Goal: Transaction & Acquisition: Purchase product/service

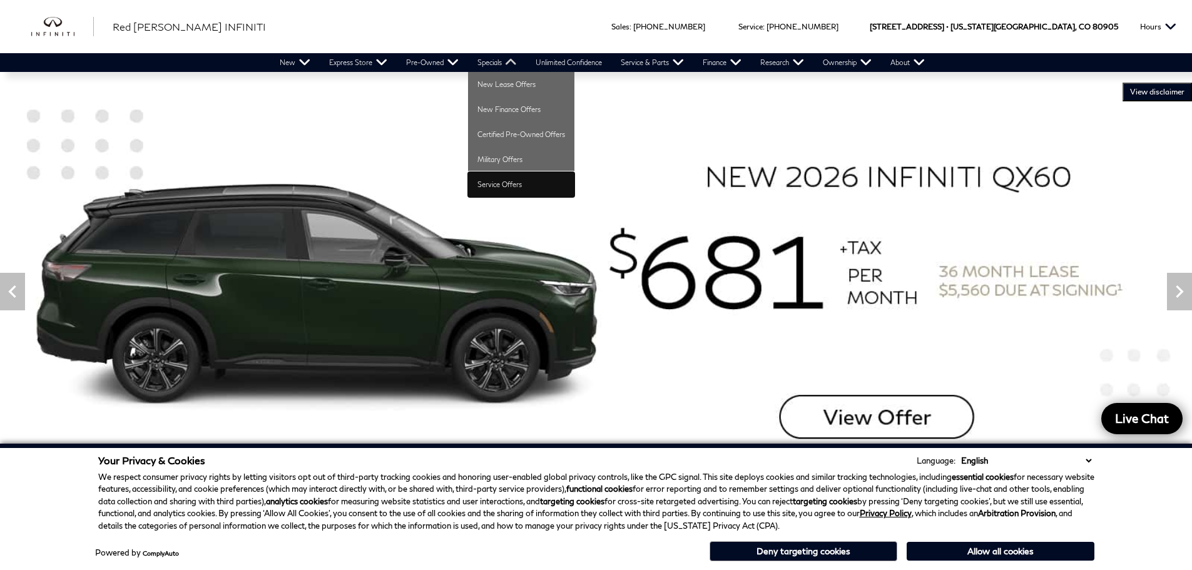
click at [497, 184] on link "Service Offers" at bounding box center [521, 184] width 106 height 25
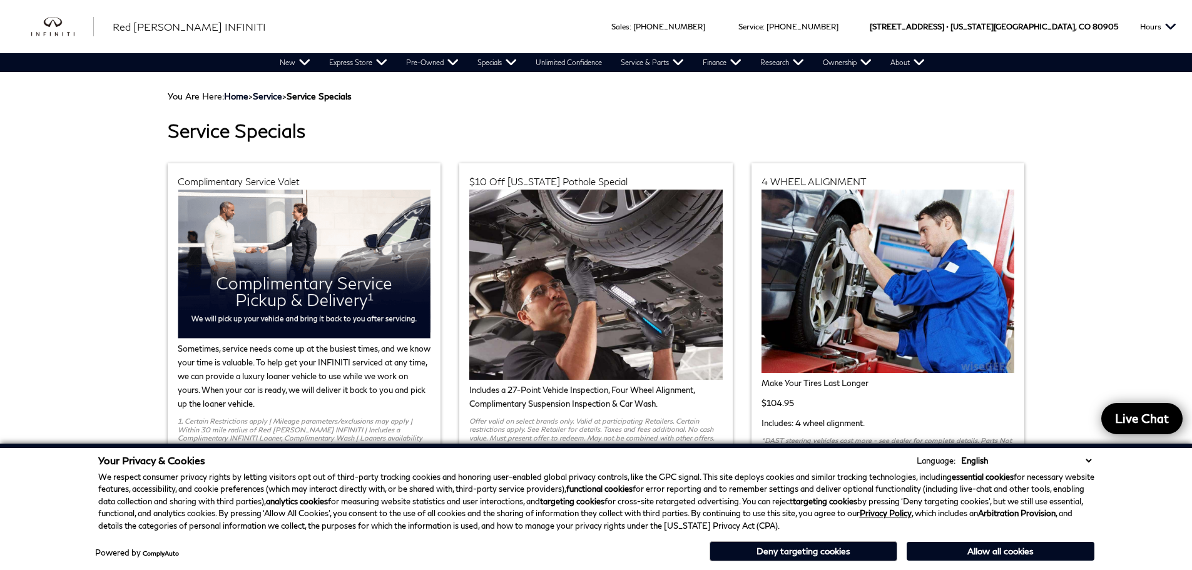
click at [806, 549] on button "Deny targeting cookies" at bounding box center [803, 551] width 188 height 20
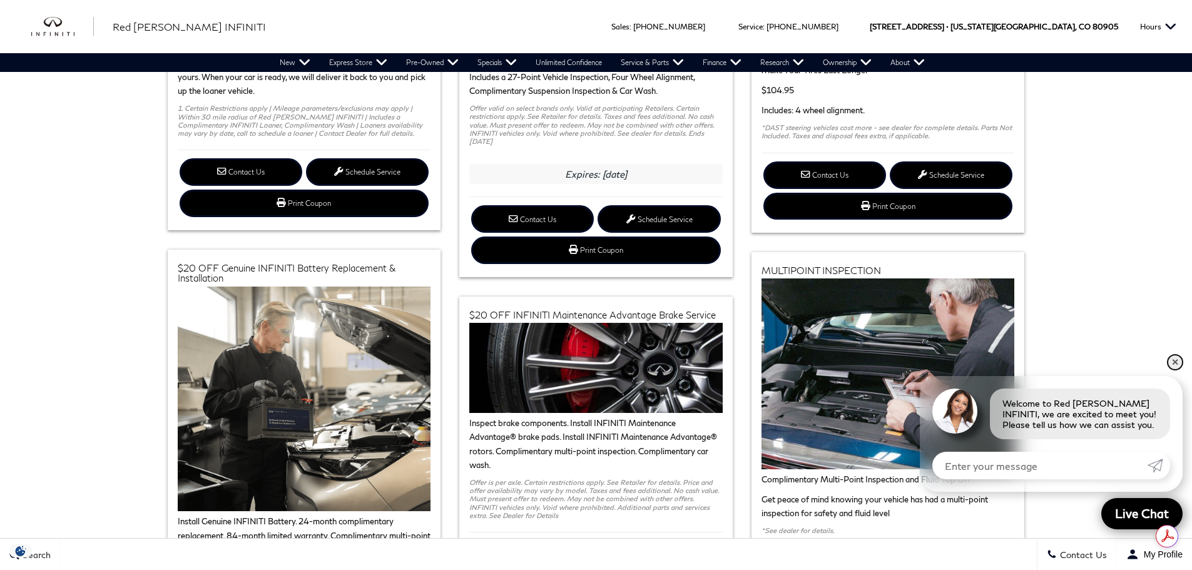
click at [1176, 362] on link "✕" at bounding box center [1174, 362] width 15 height 15
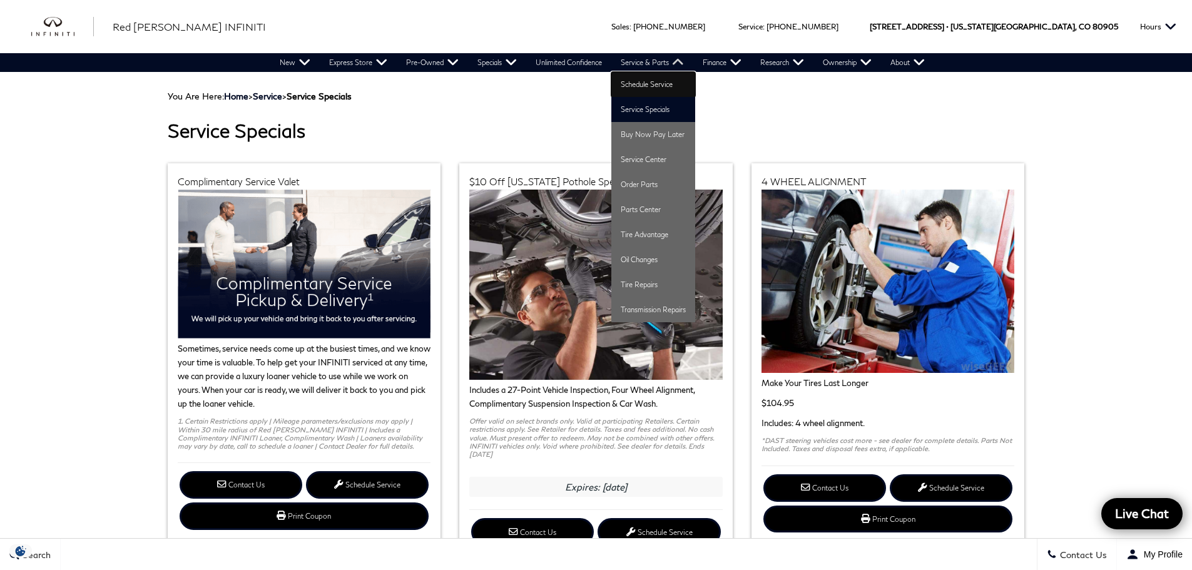
click at [647, 86] on link "Schedule Service" at bounding box center [653, 84] width 84 height 25
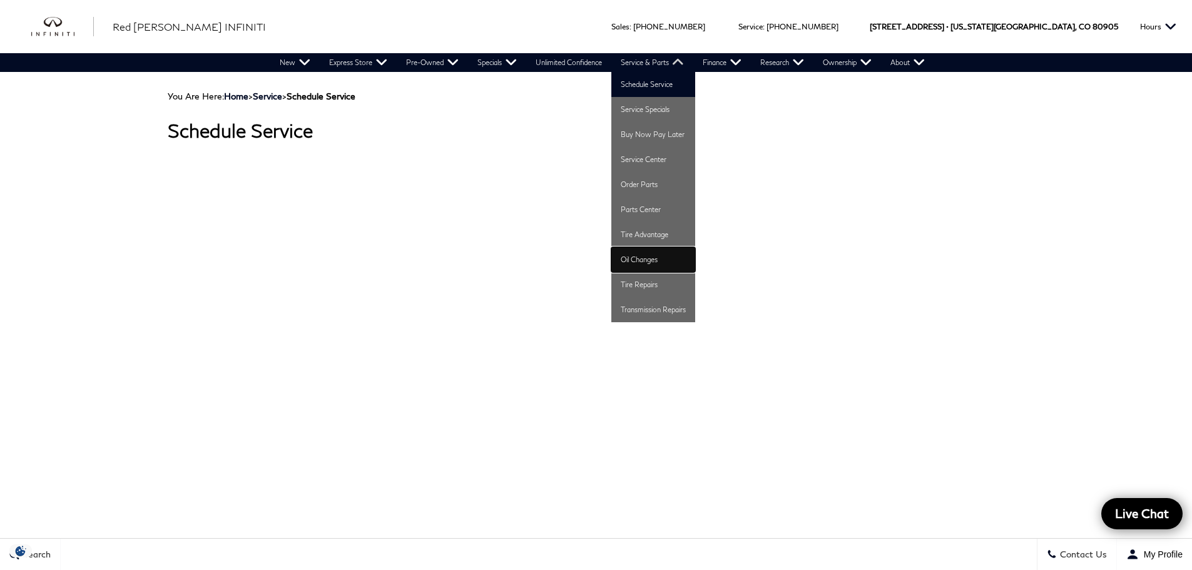
click at [641, 265] on link "Oil Changes" at bounding box center [653, 259] width 84 height 25
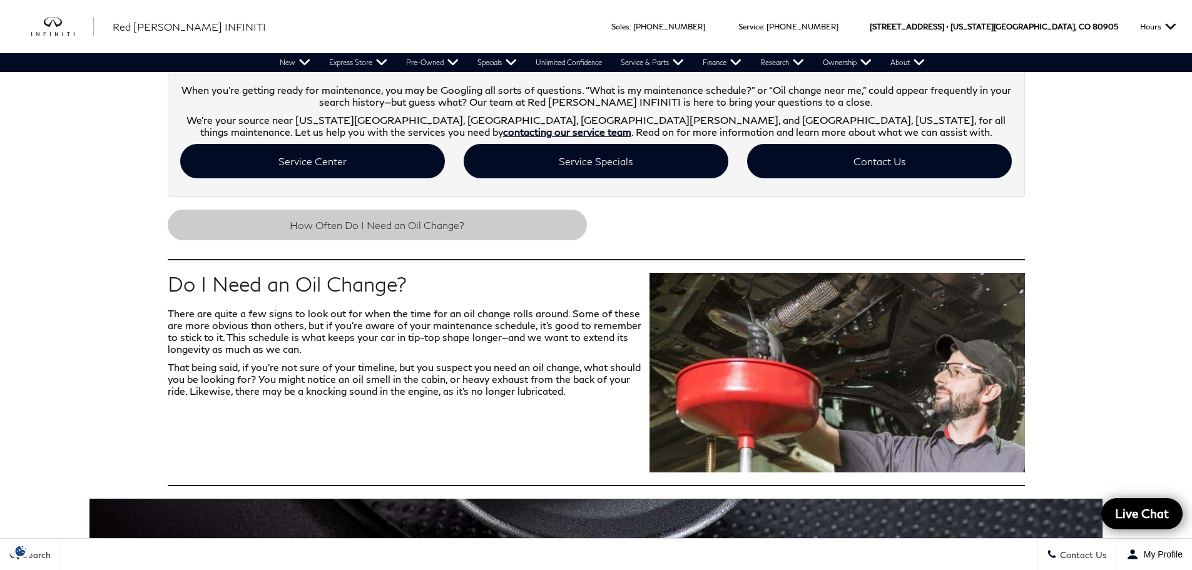
scroll to position [282, 0]
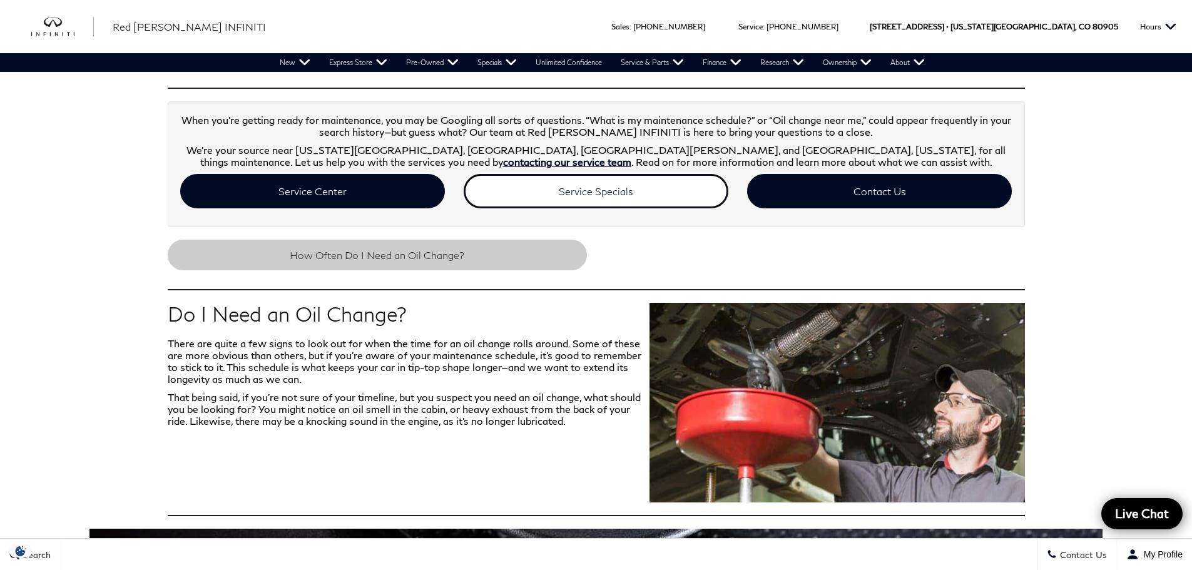
click at [566, 196] on link "Service Specials" at bounding box center [596, 191] width 265 height 34
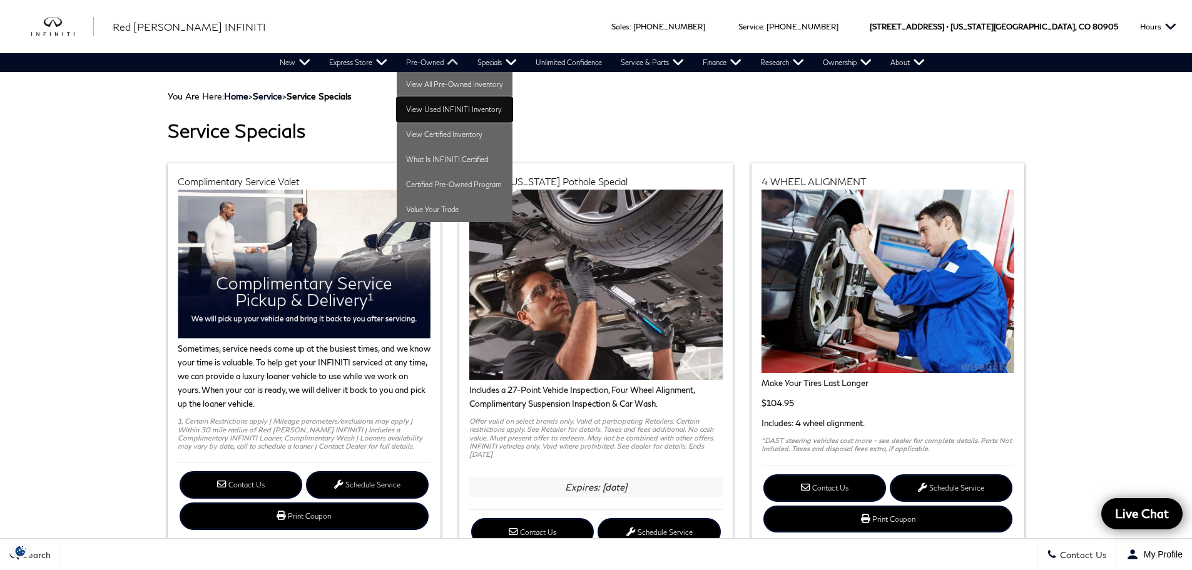
click at [415, 107] on link "View Used INFINITI Inventory" at bounding box center [455, 109] width 116 height 25
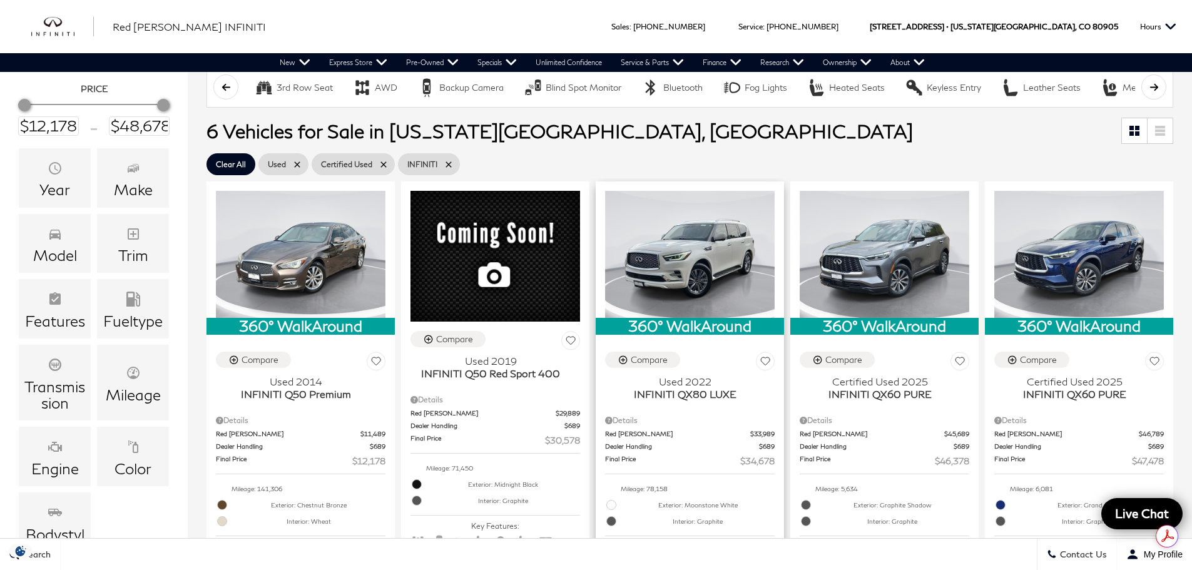
scroll to position [250, 0]
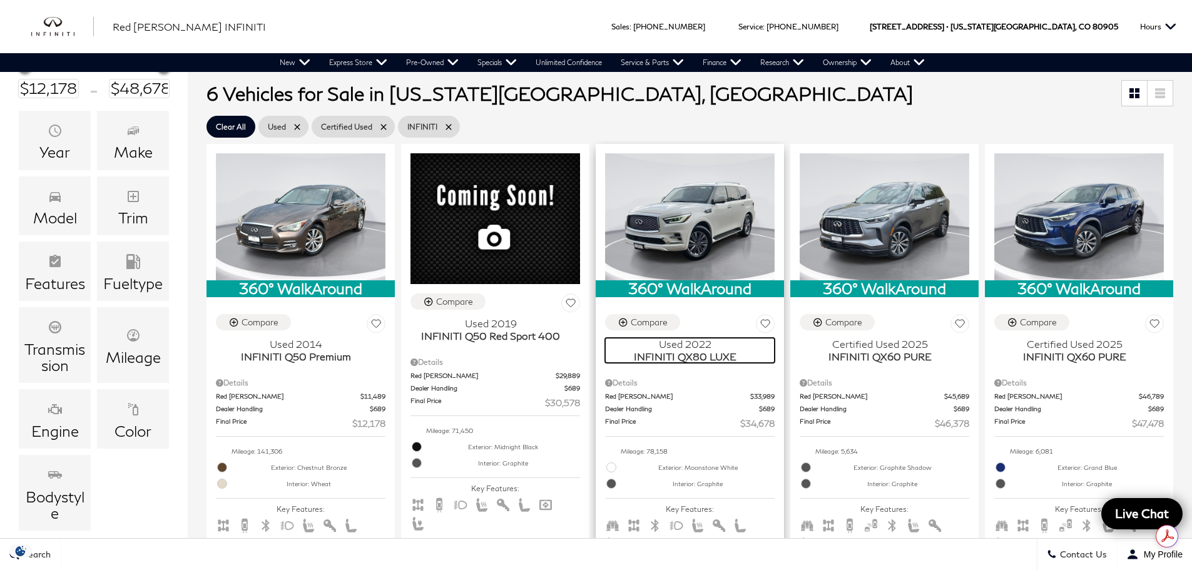
click at [691, 358] on span "INFINITI QX80 LUXE" at bounding box center [685, 356] width 160 height 13
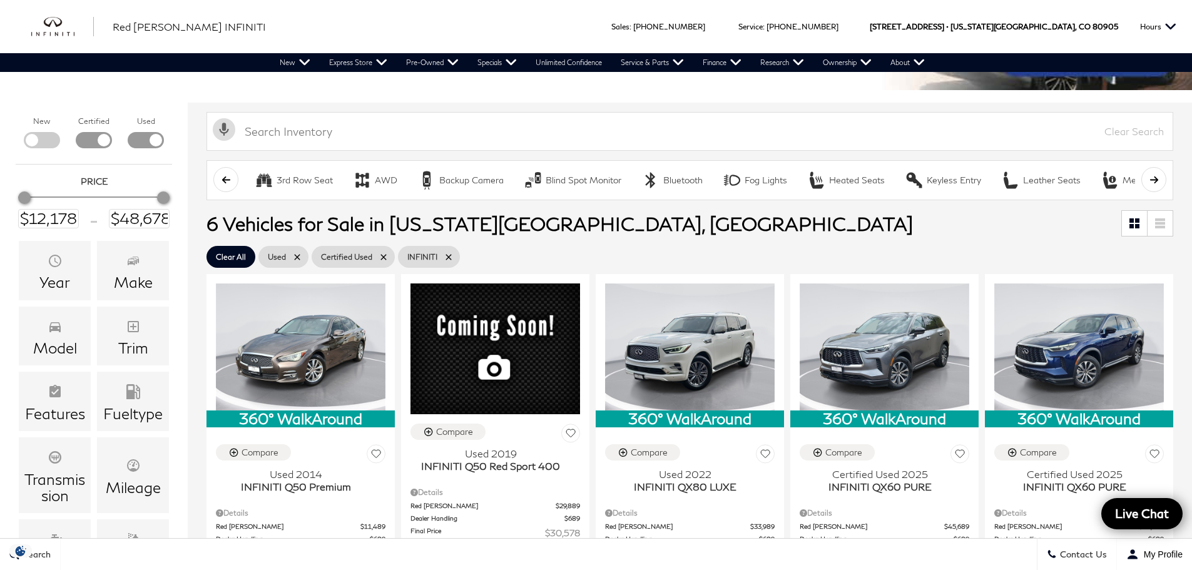
scroll to position [63, 0]
